Goal: Information Seeking & Learning: Learn about a topic

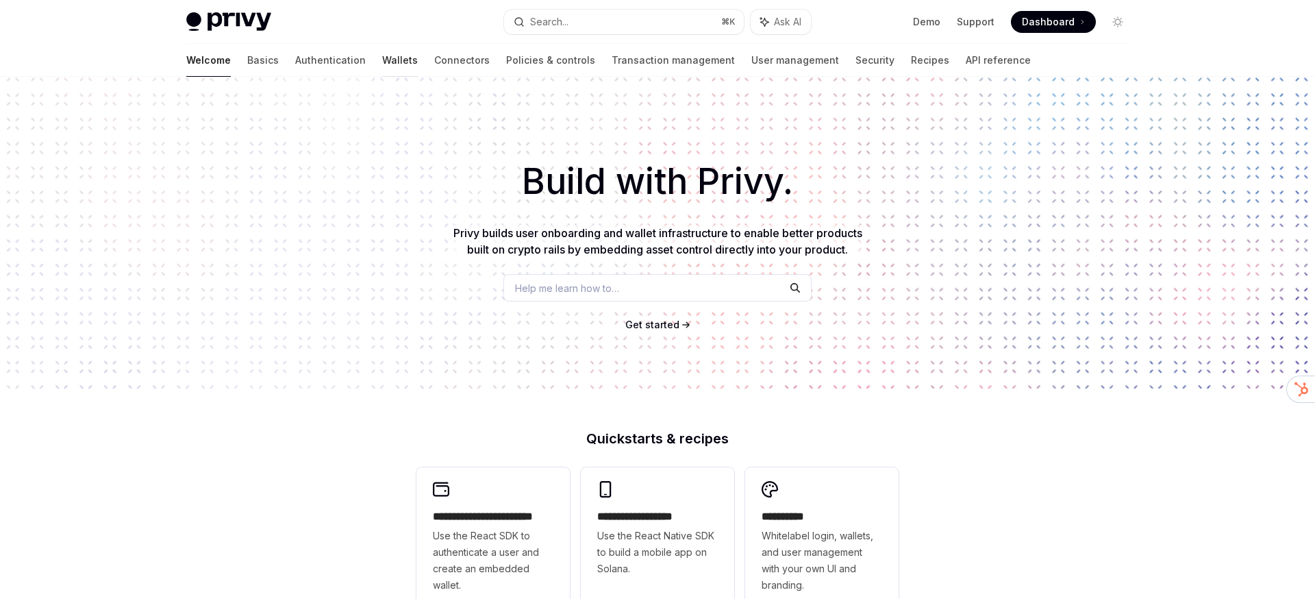
click at [382, 58] on link "Wallets" at bounding box center [400, 60] width 36 height 33
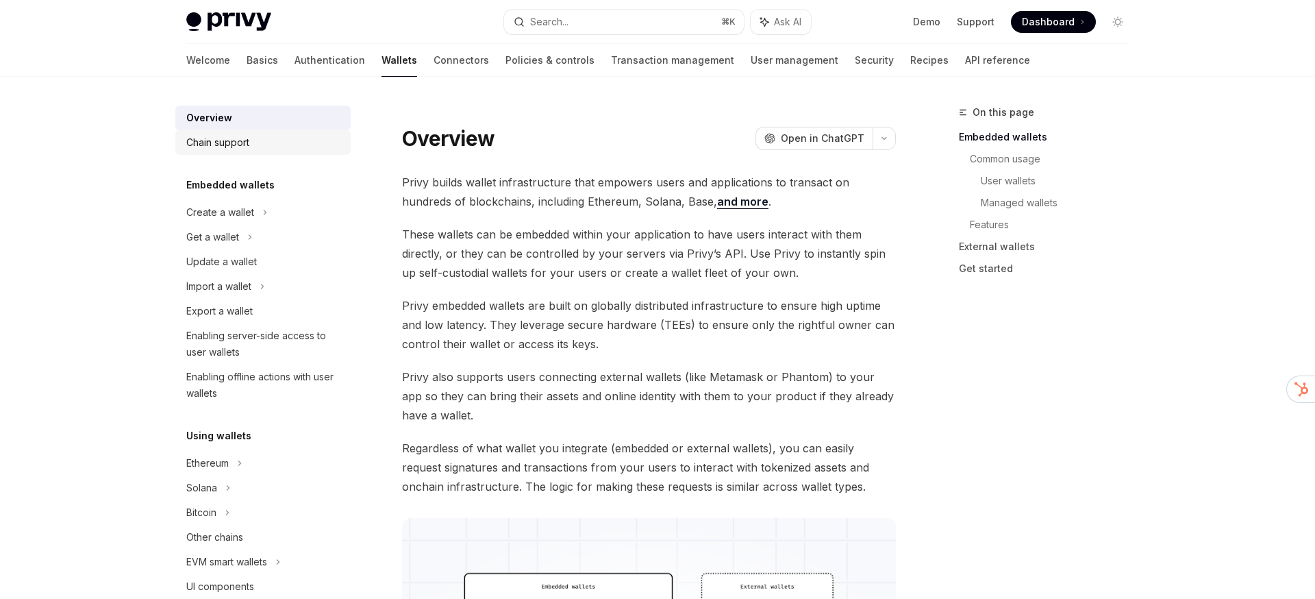
click at [233, 145] on div "Chain support" at bounding box center [217, 142] width 63 height 16
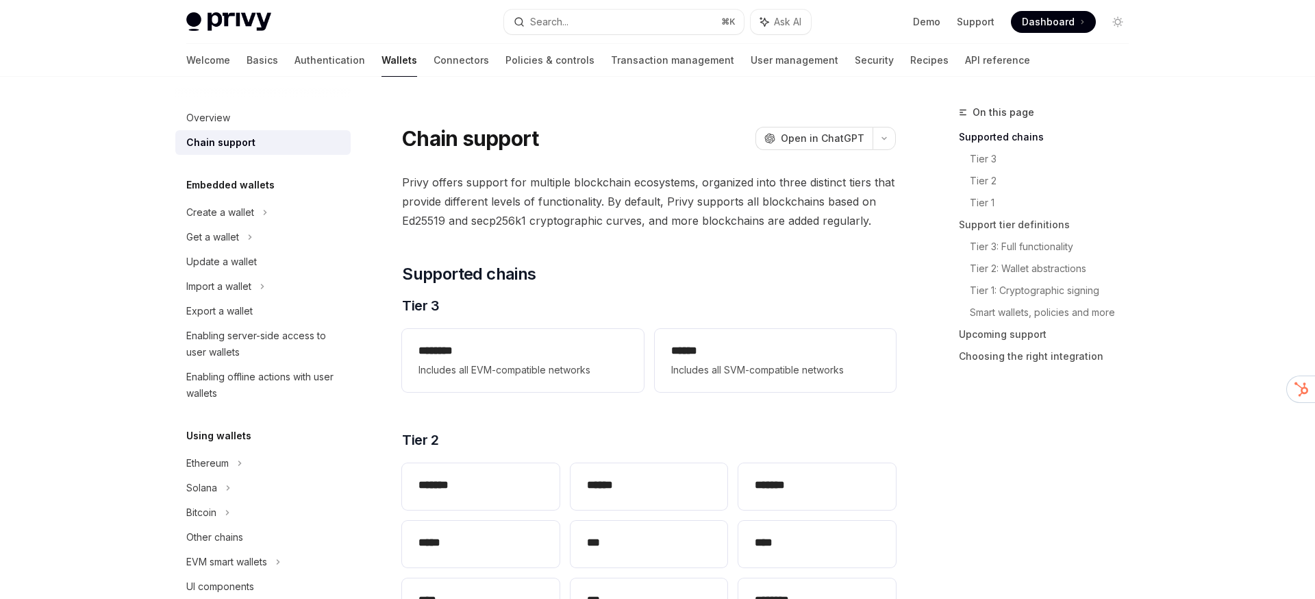
click at [645, 189] on span "Privy offers support for multiple blockchain ecosystems, organized into three d…" at bounding box center [649, 202] width 494 height 58
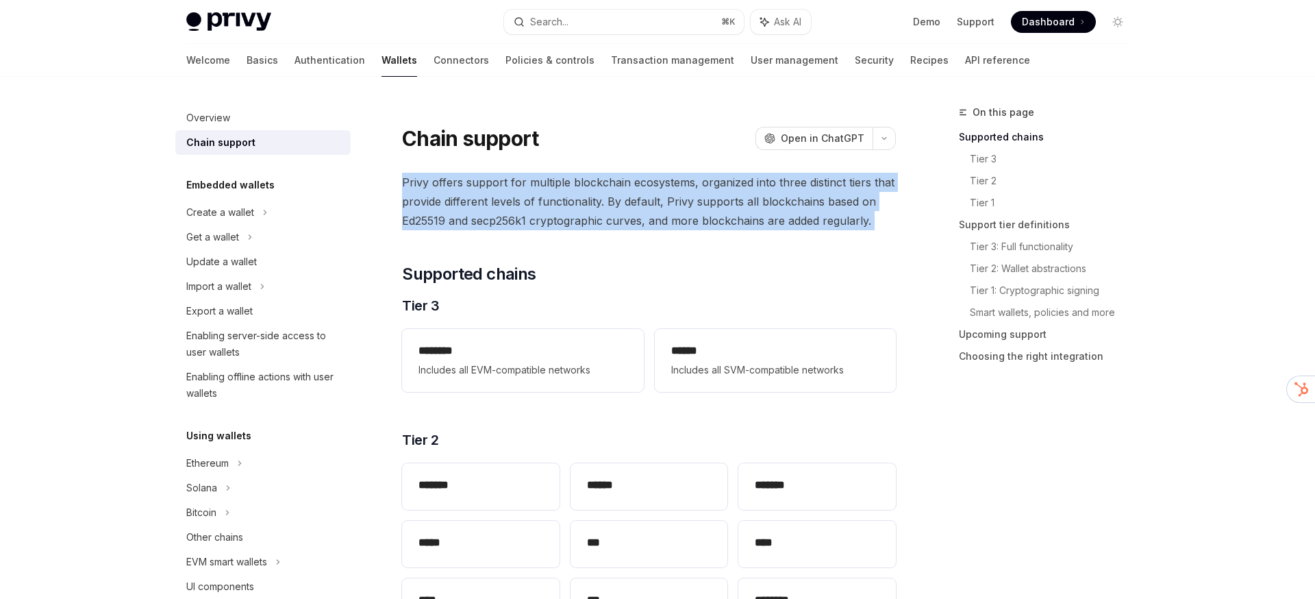
click at [645, 189] on span "Privy offers support for multiple blockchain ecosystems, organized into three d…" at bounding box center [649, 202] width 494 height 58
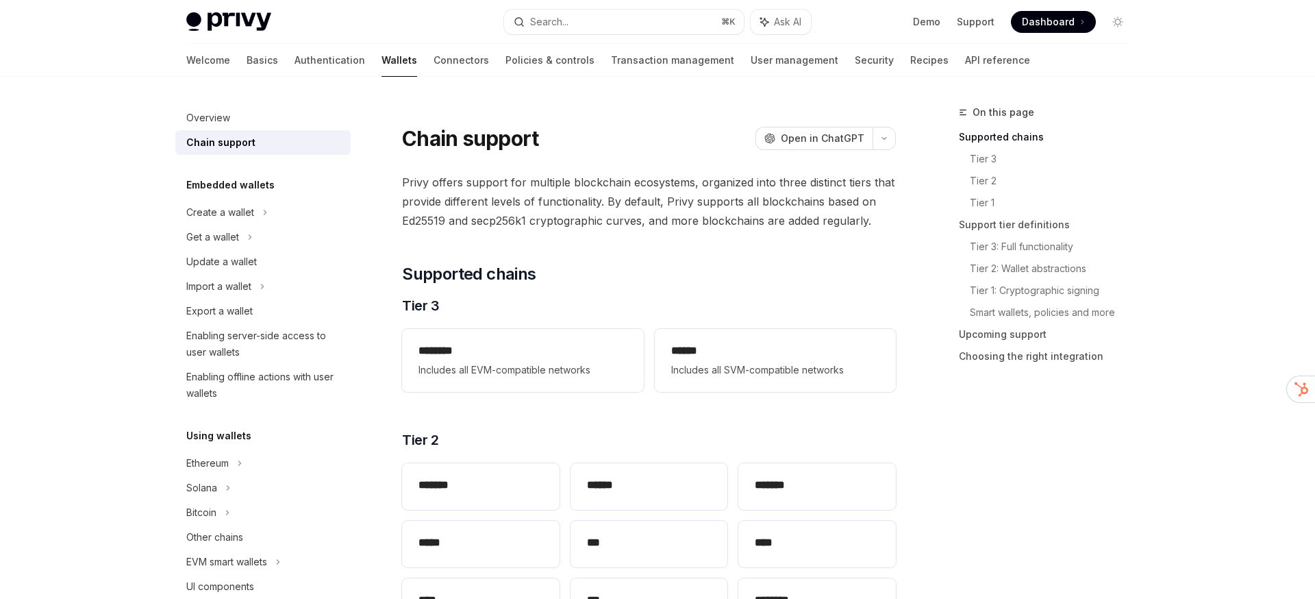
click at [645, 189] on span "Privy offers support for multiple blockchain ecosystems, organized into three d…" at bounding box center [649, 202] width 494 height 58
click at [636, 198] on span "Privy offers support for multiple blockchain ecosystems, organized into three d…" at bounding box center [649, 202] width 494 height 58
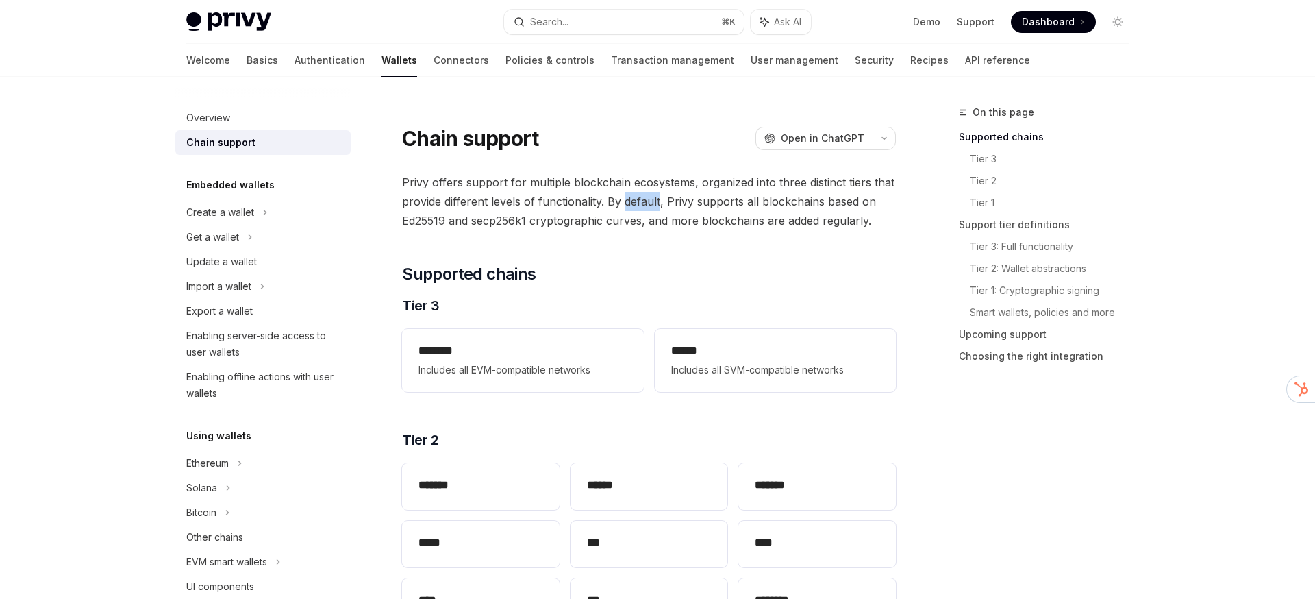
click at [636, 198] on span "Privy offers support for multiple blockchain ecosystems, organized into three d…" at bounding box center [649, 202] width 494 height 58
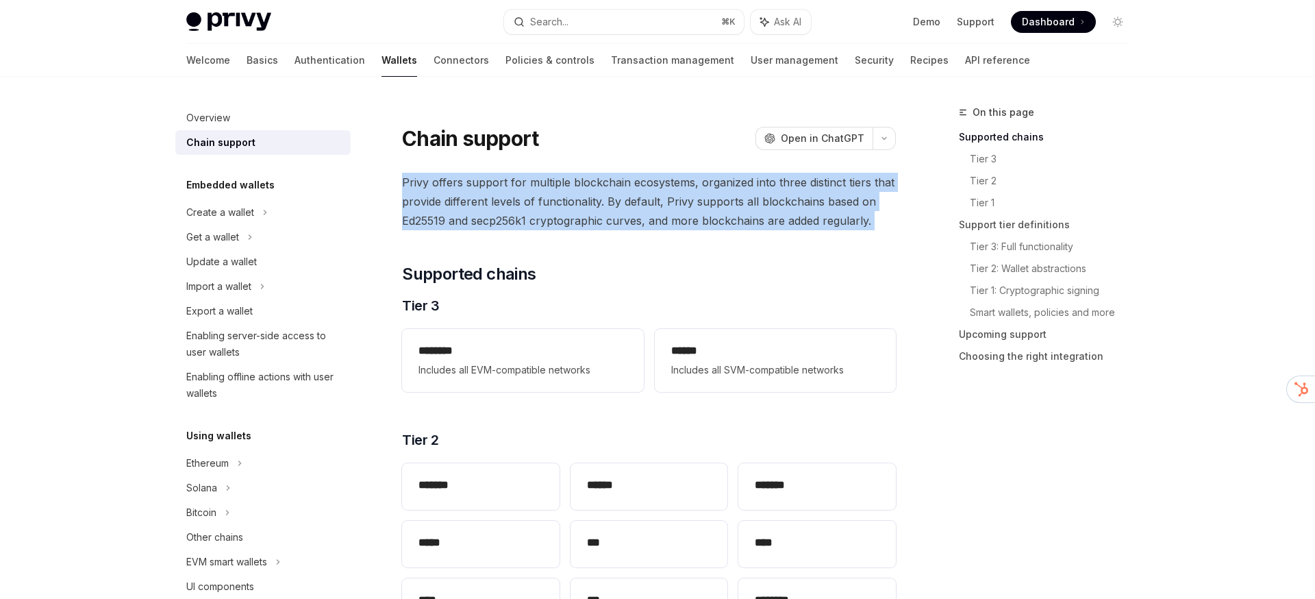
click at [636, 198] on span "Privy offers support for multiple blockchain ecosystems, organized into three d…" at bounding box center [649, 202] width 494 height 58
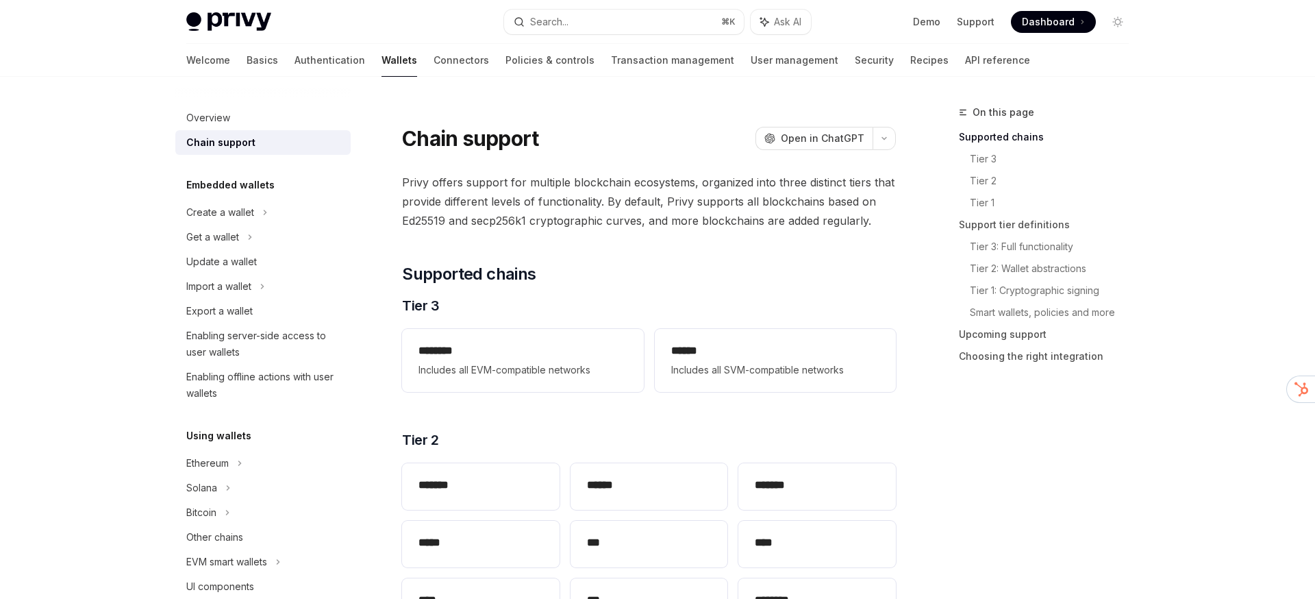
click at [636, 198] on span "Privy offers support for multiple blockchain ecosystems, organized into three d…" at bounding box center [649, 202] width 494 height 58
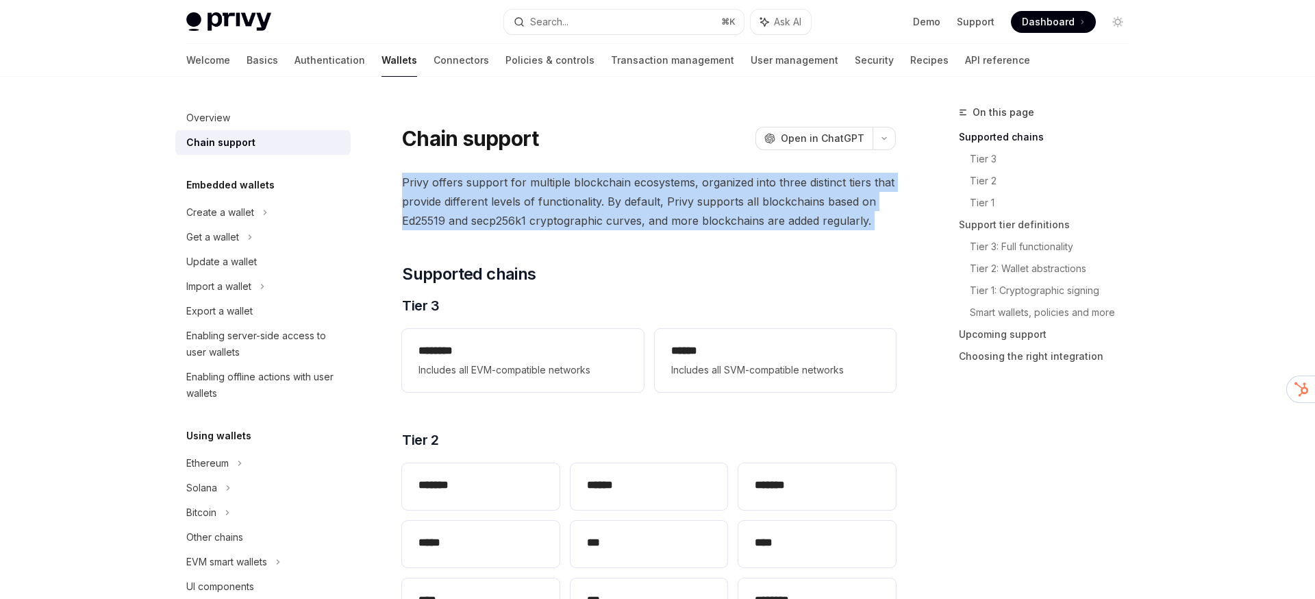
click at [636, 198] on span "Privy offers support for multiple blockchain ecosystems, organized into three d…" at bounding box center [649, 202] width 494 height 58
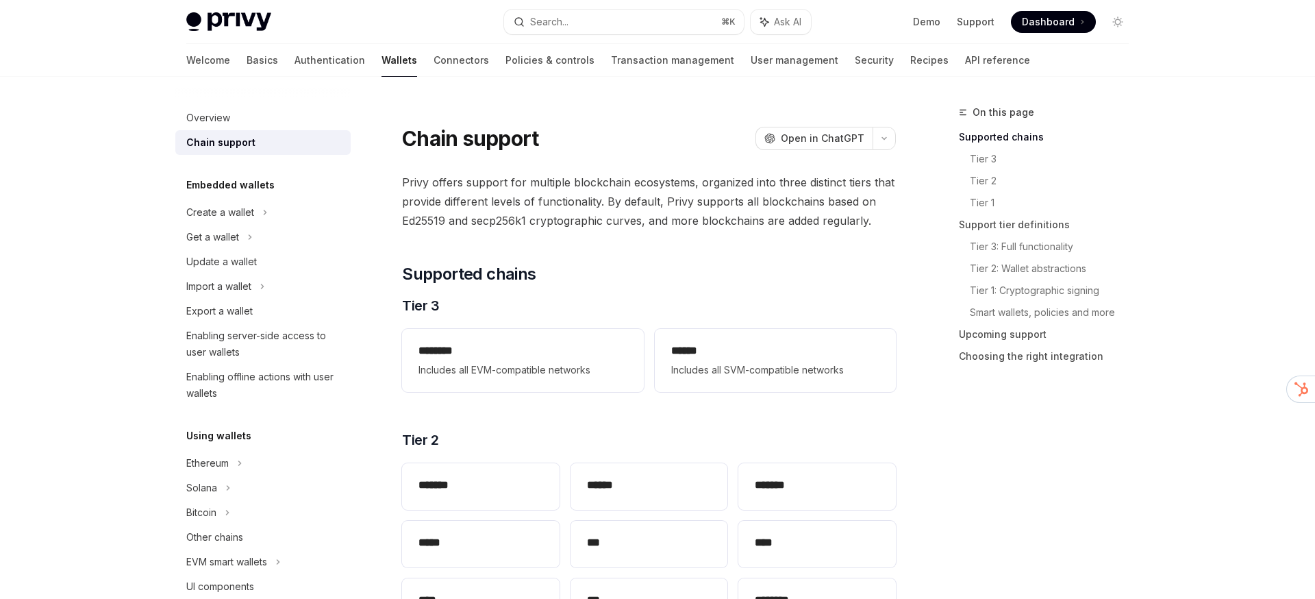
type textarea "*"
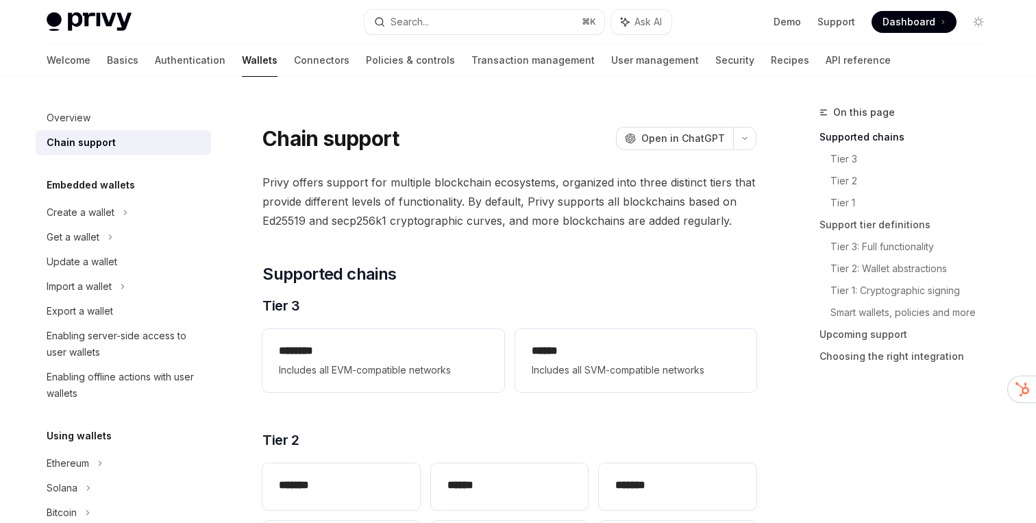
click at [501, 115] on div at bounding box center [509, 112] width 494 height 14
